Goal: Check status

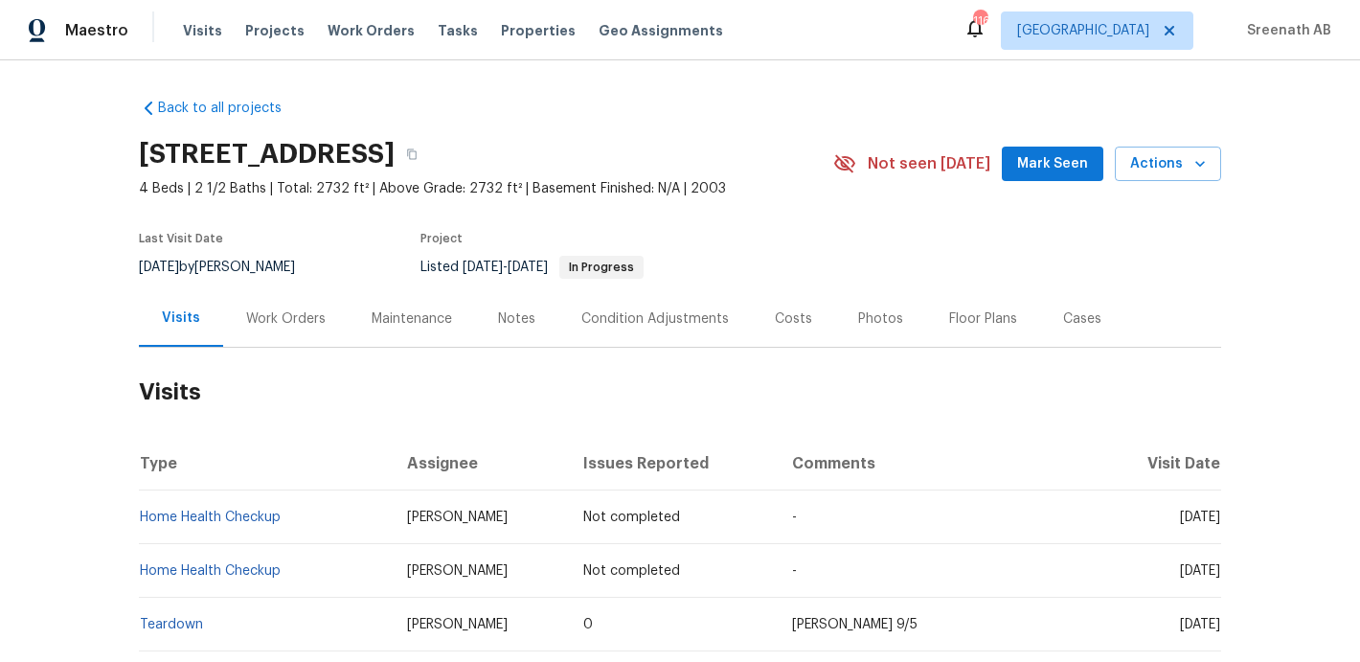
click at [278, 314] on div "Work Orders" at bounding box center [285, 318] width 79 height 19
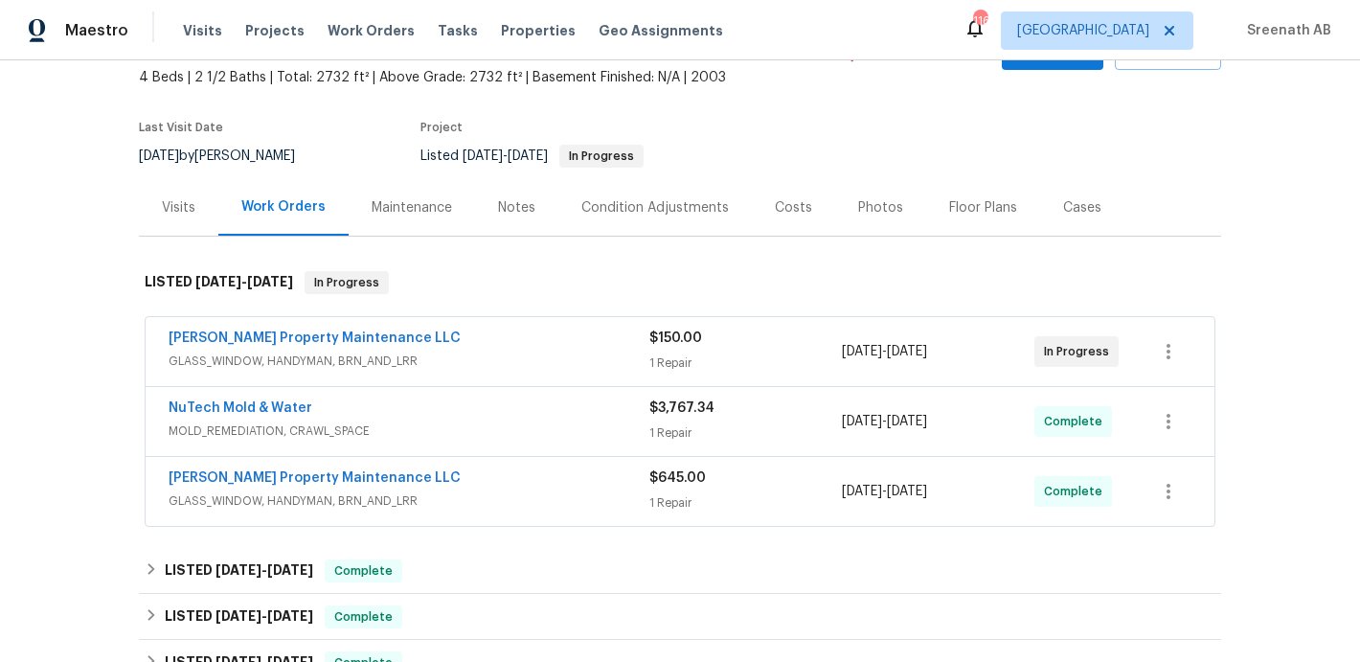
scroll to position [119, 0]
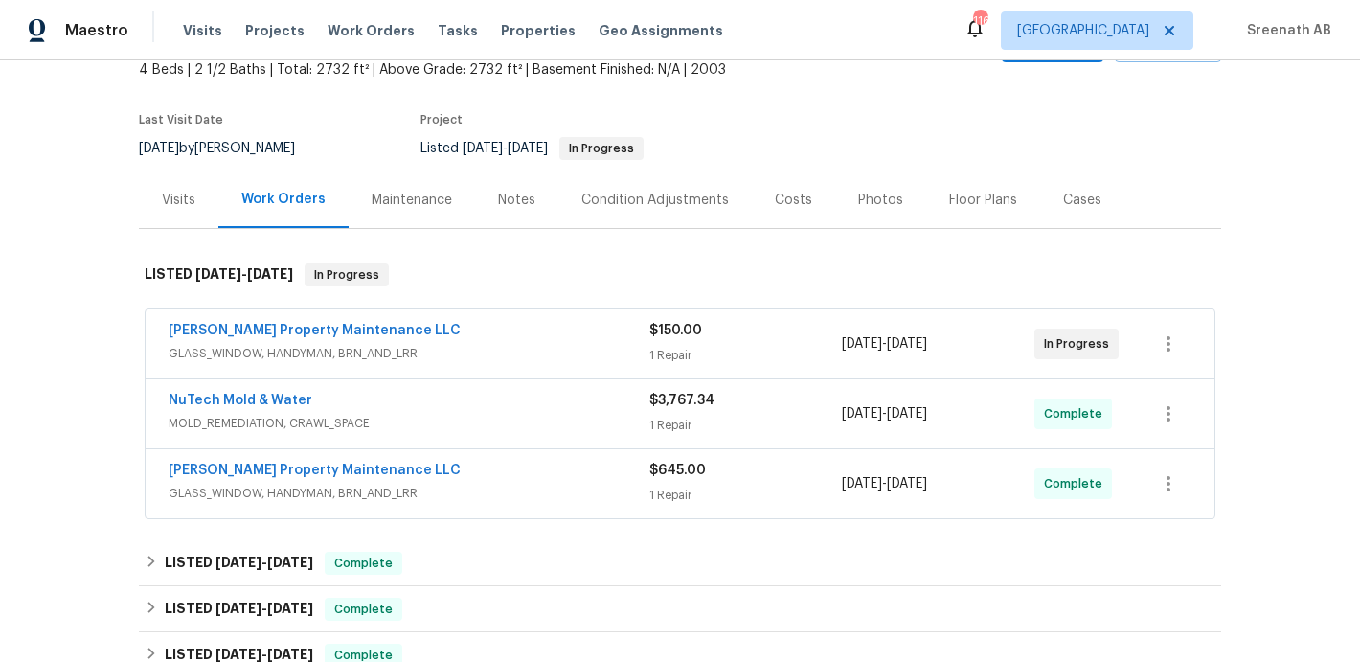
click at [513, 415] on span "MOLD_REMEDIATION, CRAWL_SPACE" at bounding box center [409, 423] width 481 height 19
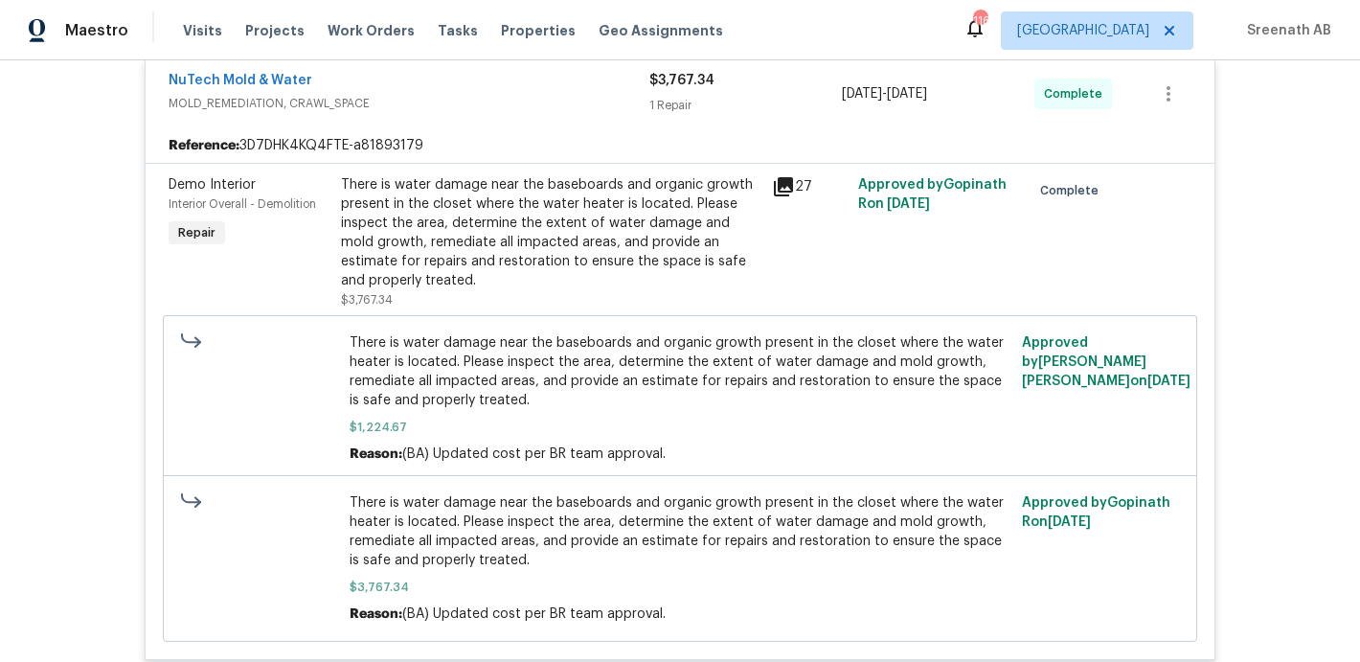
scroll to position [308, 0]
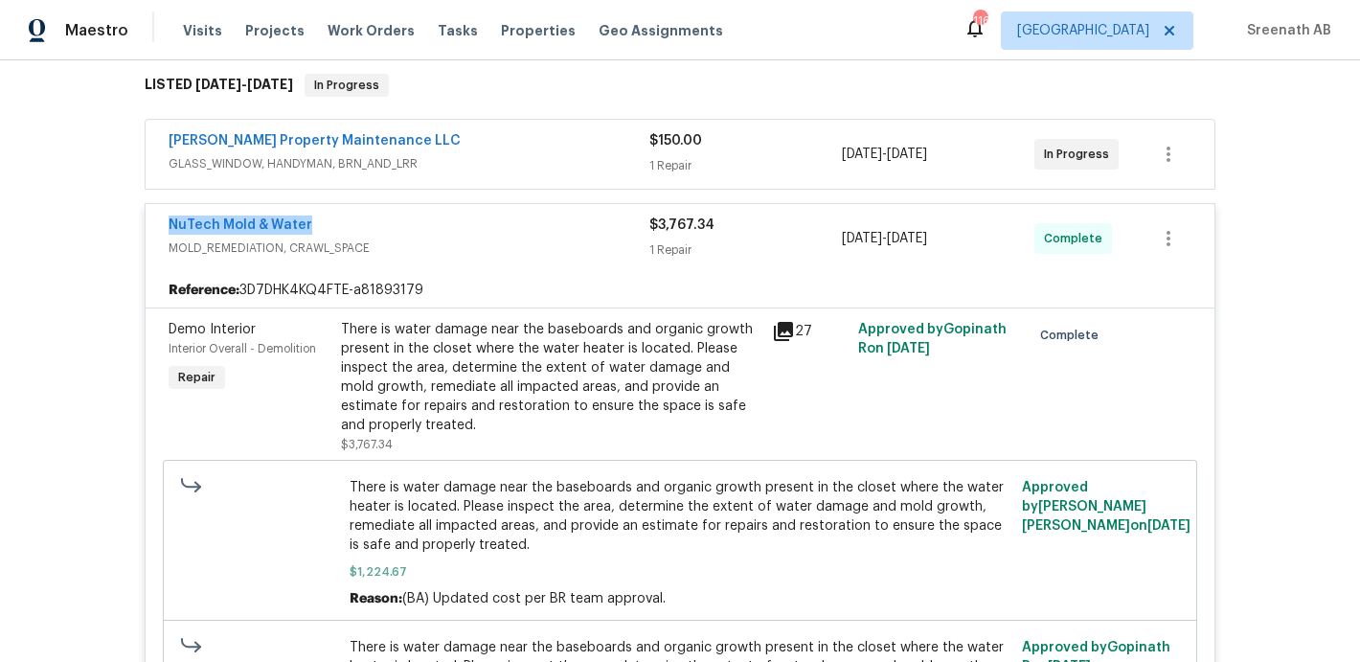
drag, startPoint x: 290, startPoint y: 222, endPoint x: 523, endPoint y: 12, distance: 313.2
click at [0, 0] on div "Maestro Visits Projects Work Orders Tasks Properties Geo Assignments 116 Atlant…" at bounding box center [680, 331] width 1360 height 662
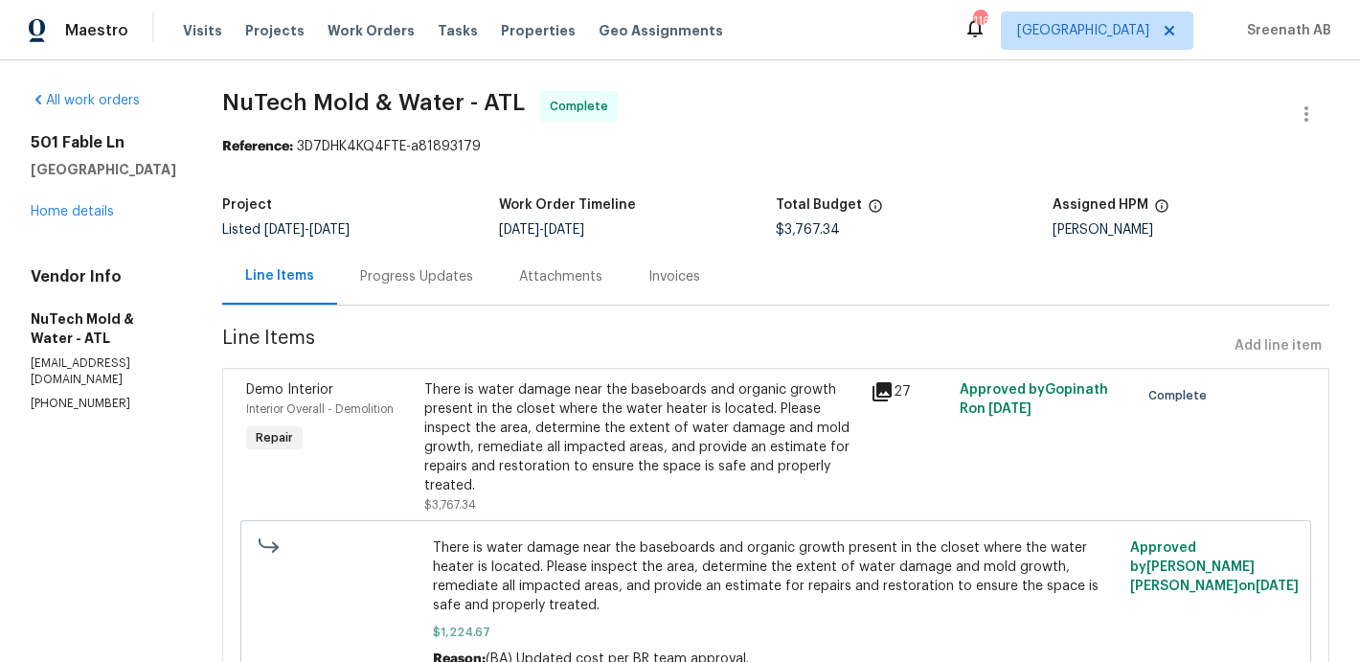
click at [395, 274] on div "Progress Updates" at bounding box center [416, 276] width 113 height 19
